Goal: Information Seeking & Learning: Learn about a topic

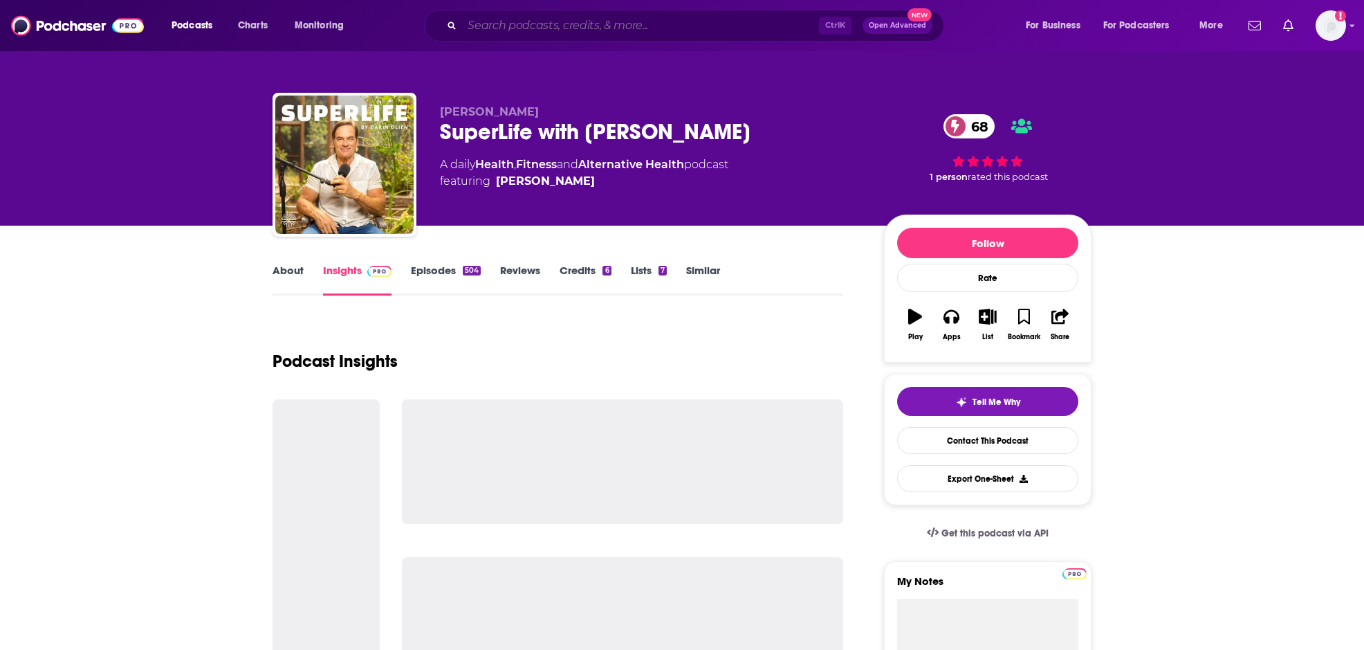
click at [528, 31] on input "Search podcasts, credits, & more..." at bounding box center [640, 26] width 357 height 22
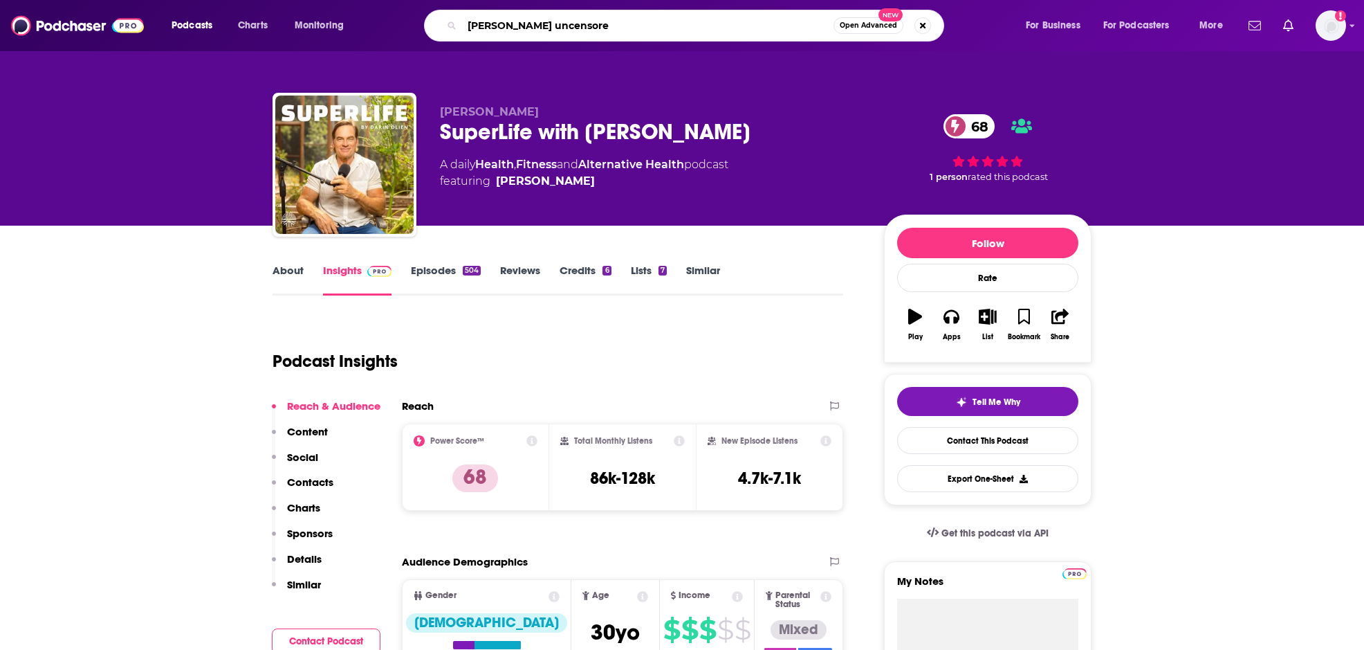
type input "[PERSON_NAME] uncensored"
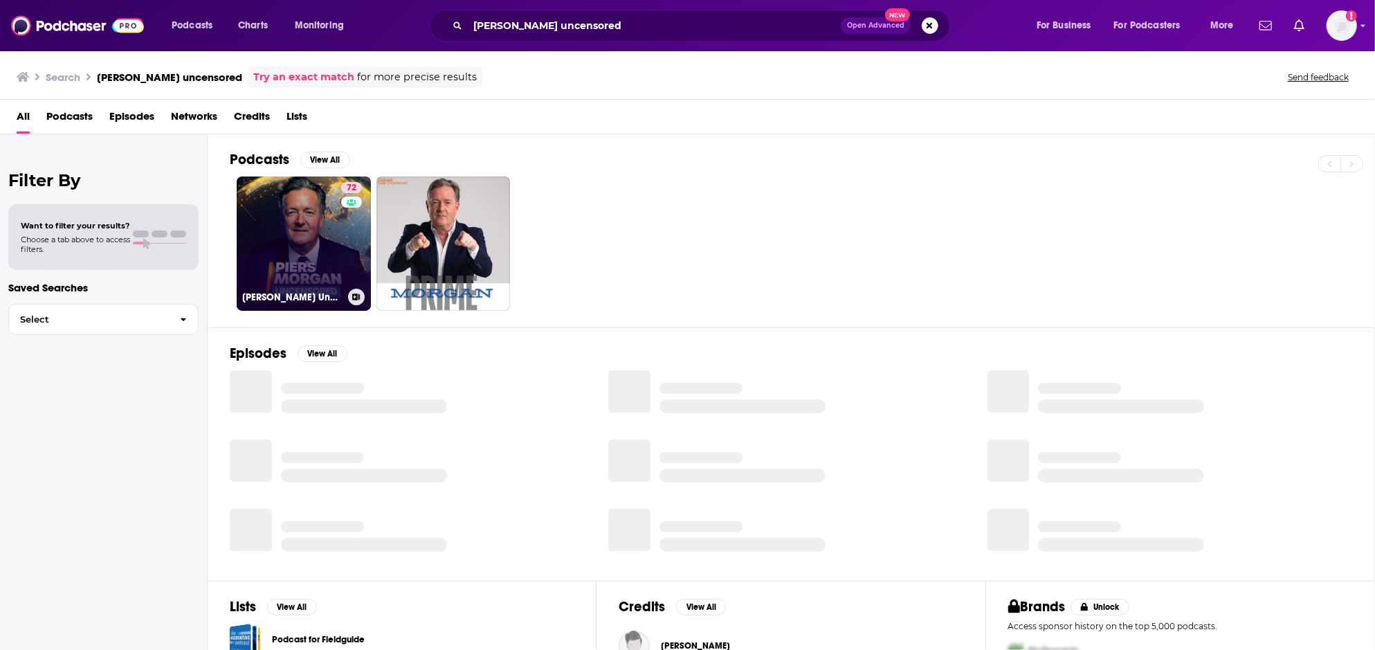
click at [324, 229] on link "72 [PERSON_NAME] Uncensored" at bounding box center [304, 243] width 134 height 134
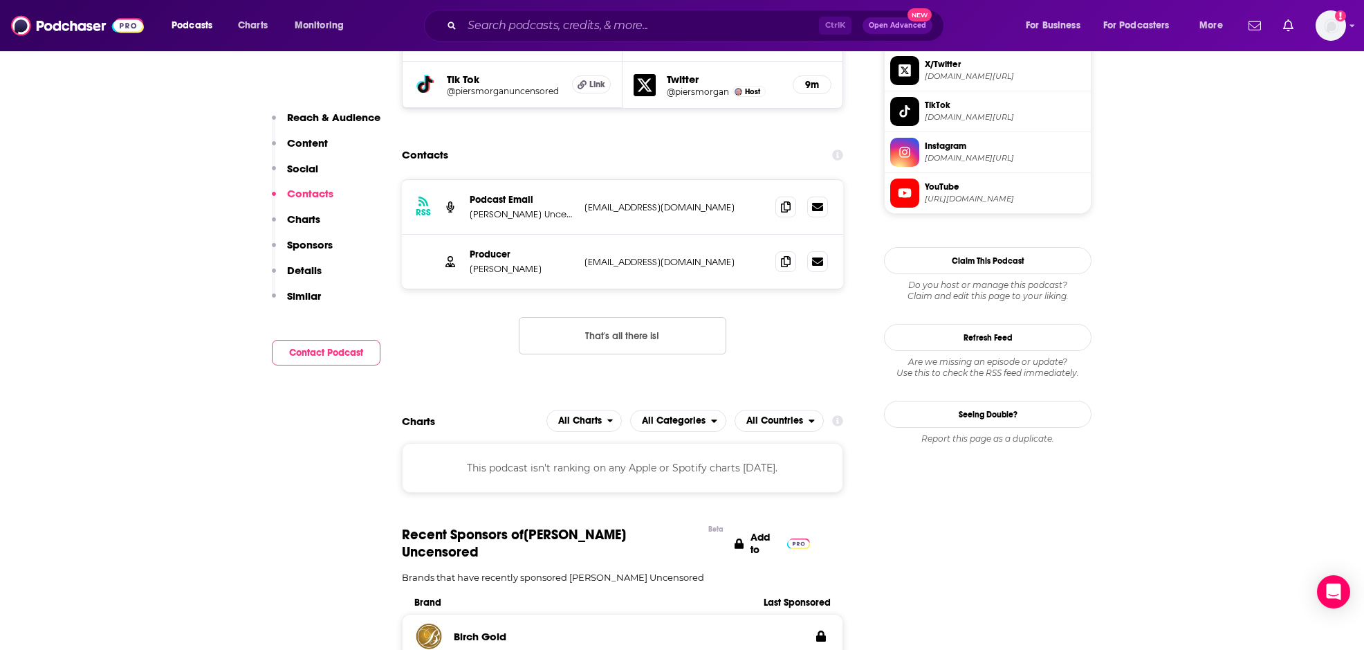
scroll to position [1107, 0]
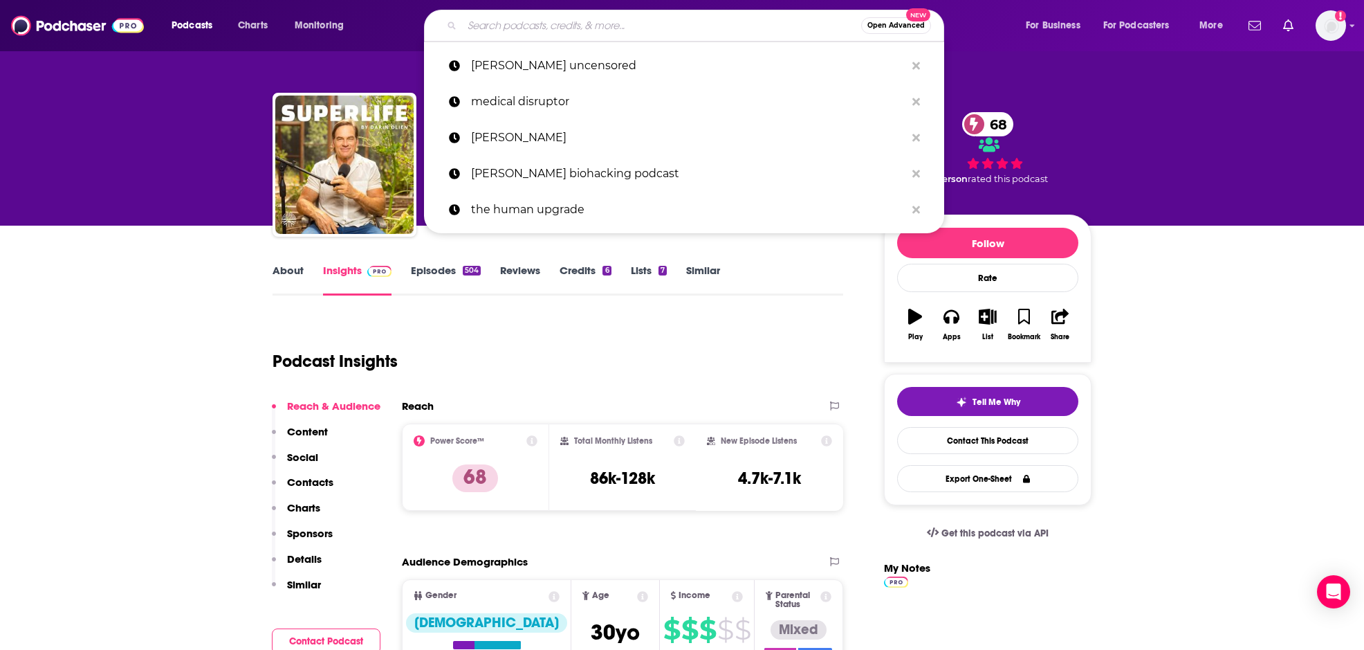
click at [600, 27] on input "Search podcasts, credits, & more..." at bounding box center [661, 26] width 399 height 22
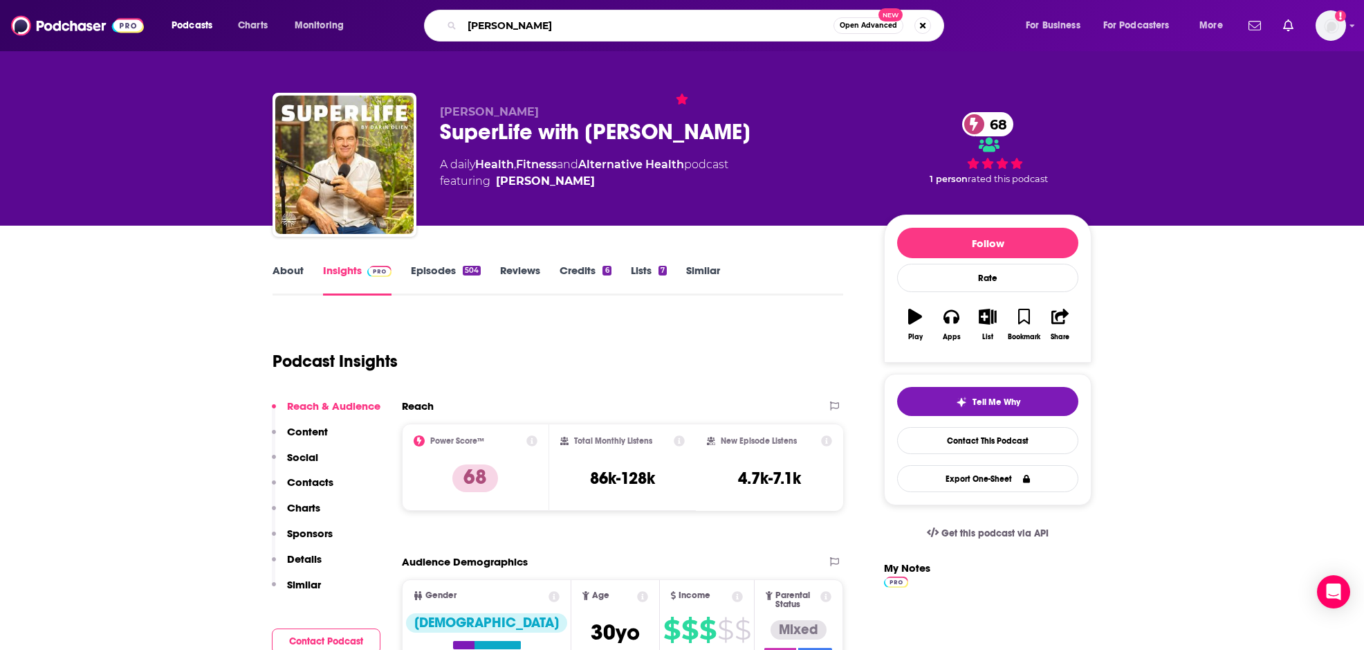
type input "gabrielle lyon show"
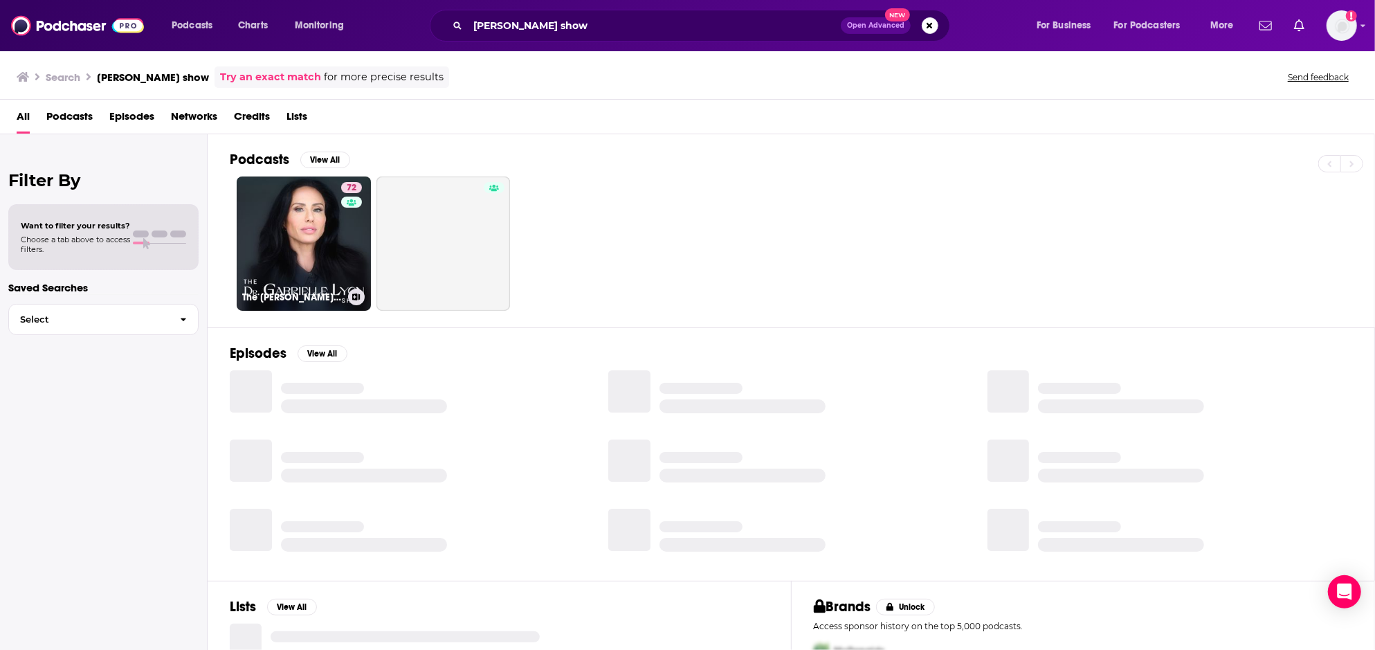
click at [280, 227] on link "72 The Dr. Gabrielle Lyon Show" at bounding box center [304, 243] width 134 height 134
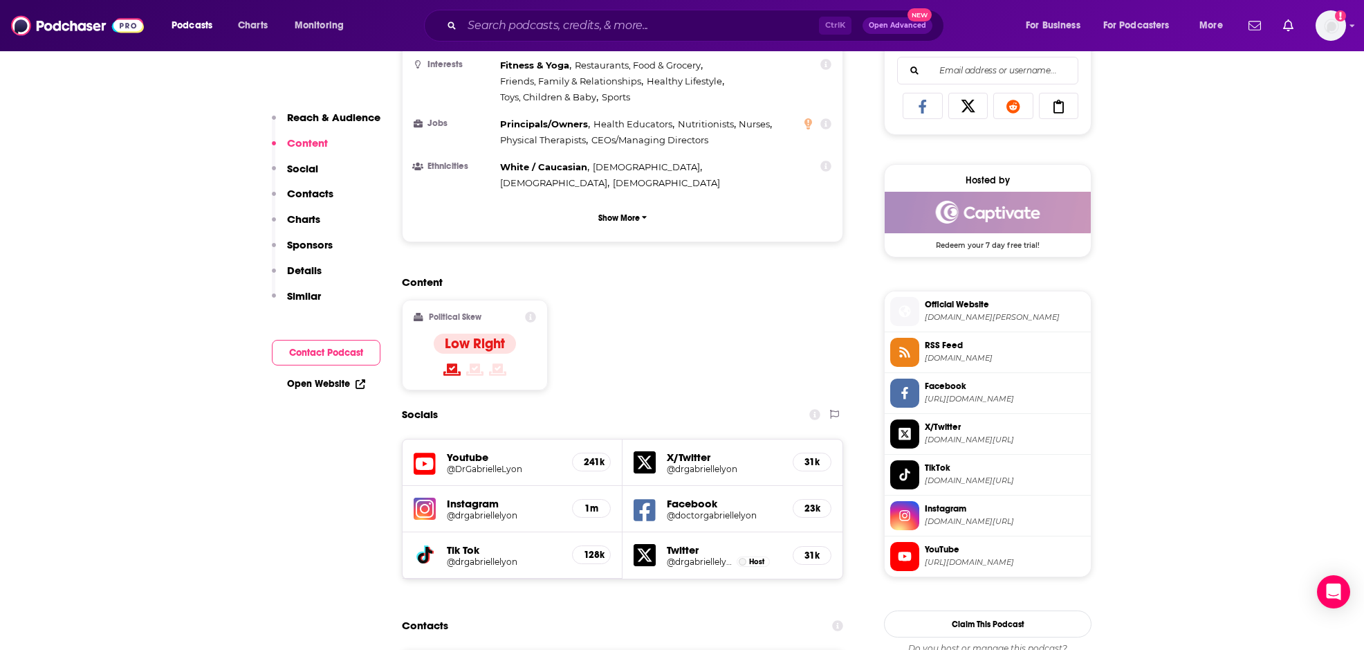
scroll to position [1522, 0]
